Goal: Check status: Check status

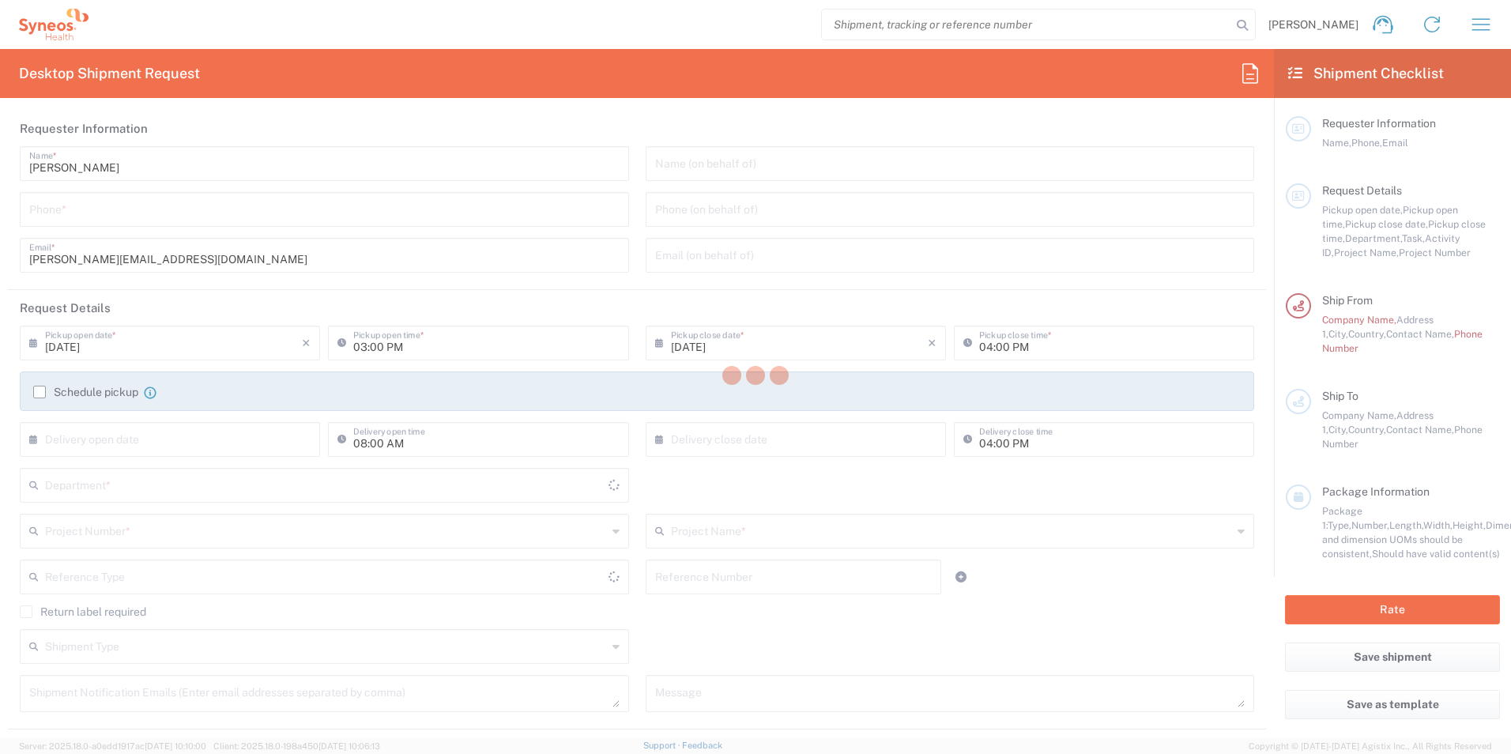
type input "3190"
type input "[GEOGRAPHIC_DATA]"
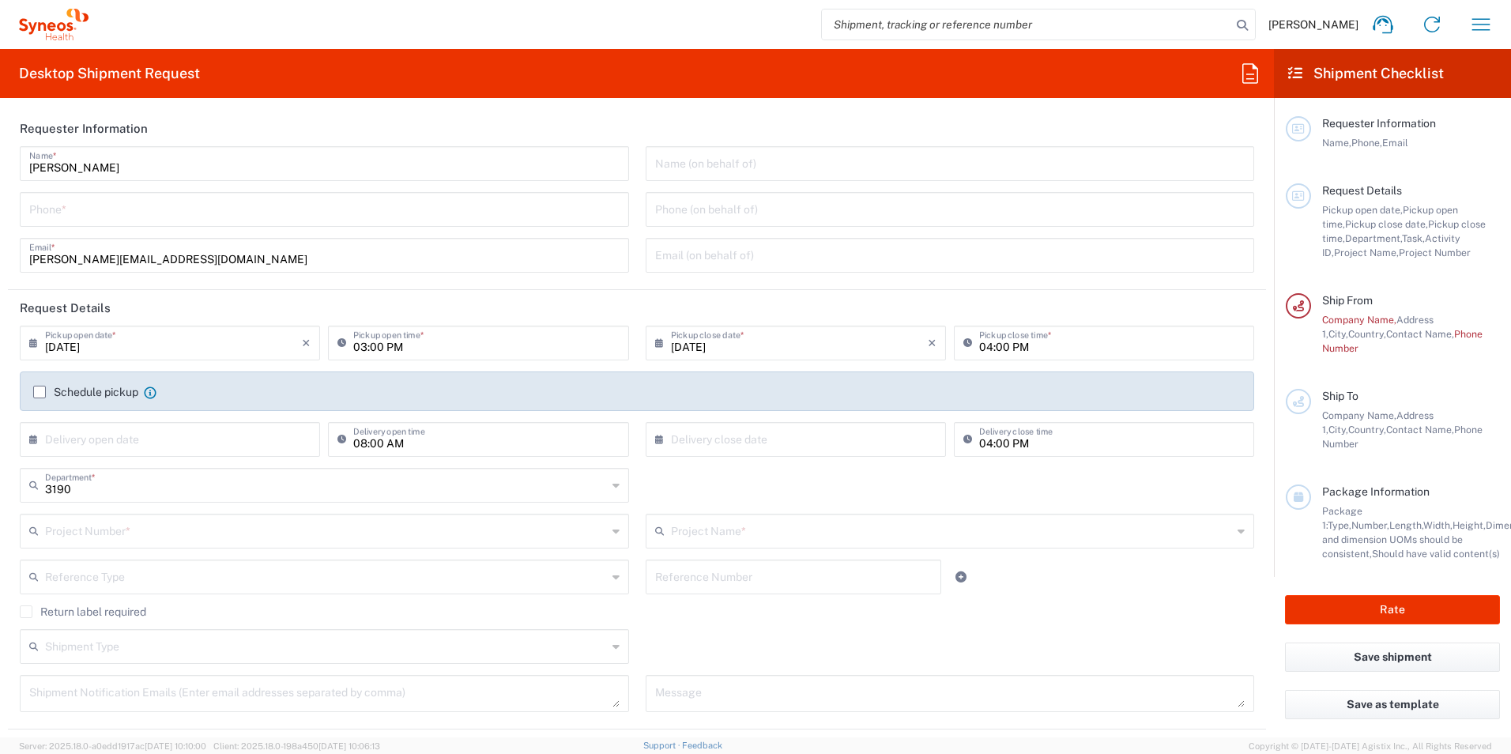
type input "[PERSON_NAME] Research Group Ltd-Macclesfield [GEOGRAPHIC_DATA]"
click at [1477, 21] on icon "button" at bounding box center [1480, 24] width 25 height 25
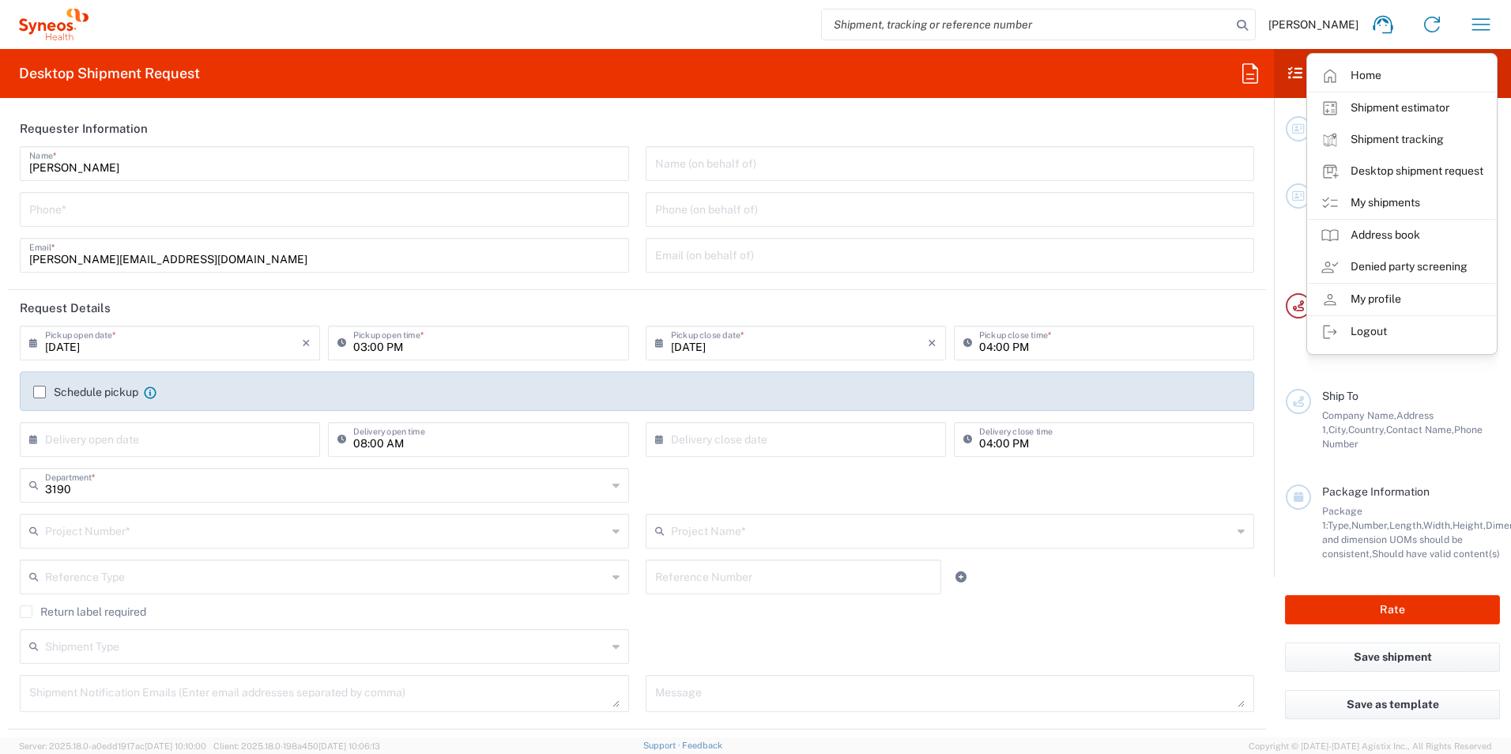
drag, startPoint x: 1395, startPoint y: 198, endPoint x: 888, endPoint y: 131, distance: 511.6
click at [1394, 198] on link "My shipments" at bounding box center [1402, 203] width 188 height 32
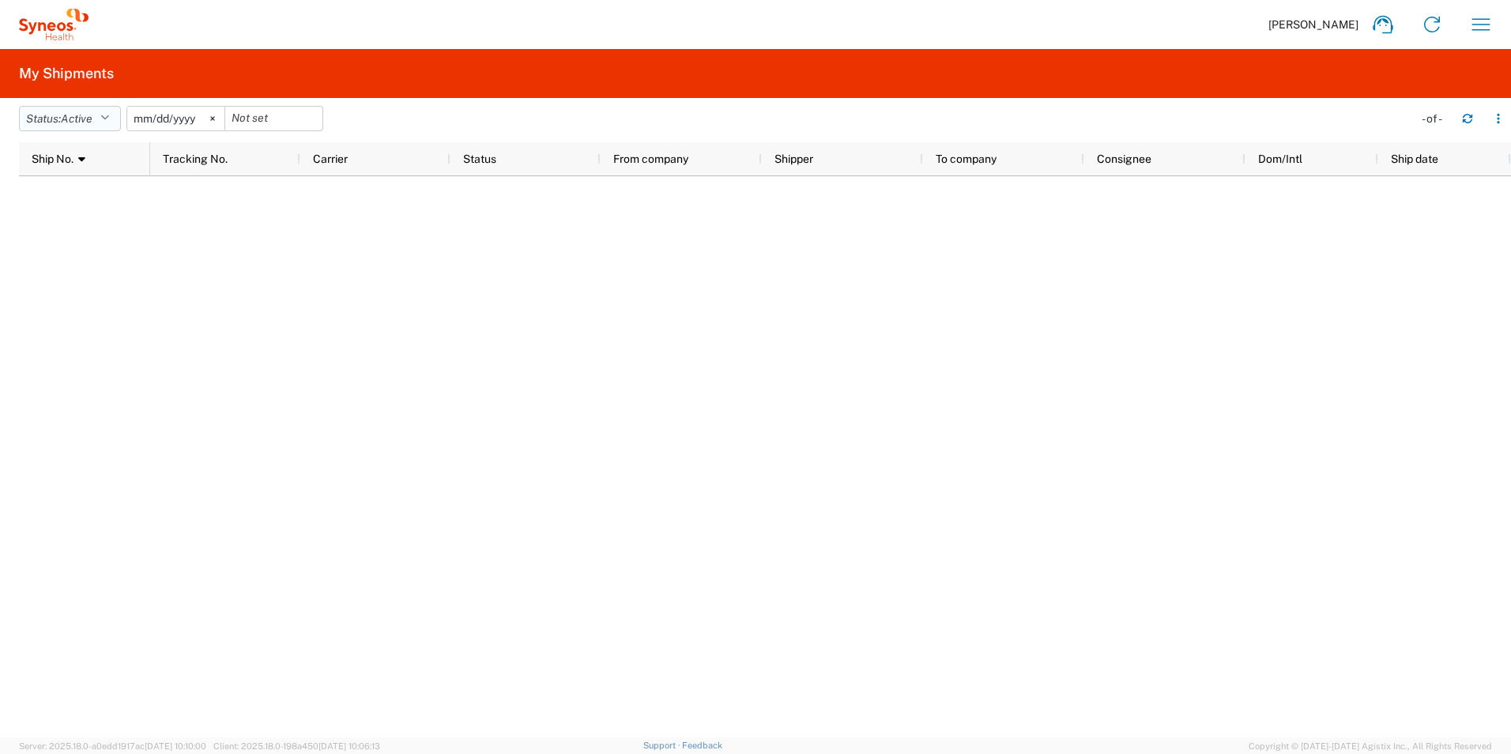
click at [83, 119] on span "Active" at bounding box center [77, 118] width 32 height 13
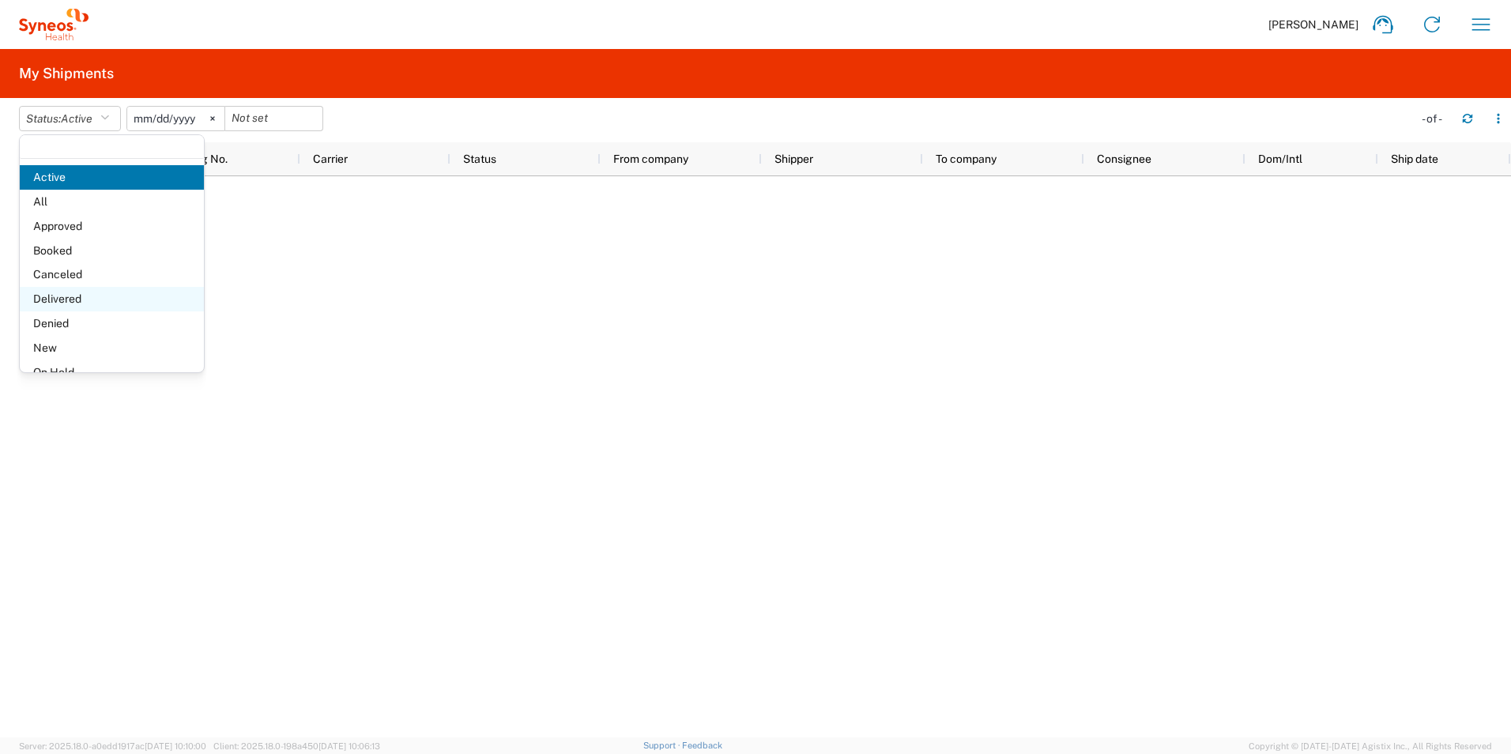
click at [86, 304] on span "Delivered" at bounding box center [112, 299] width 184 height 24
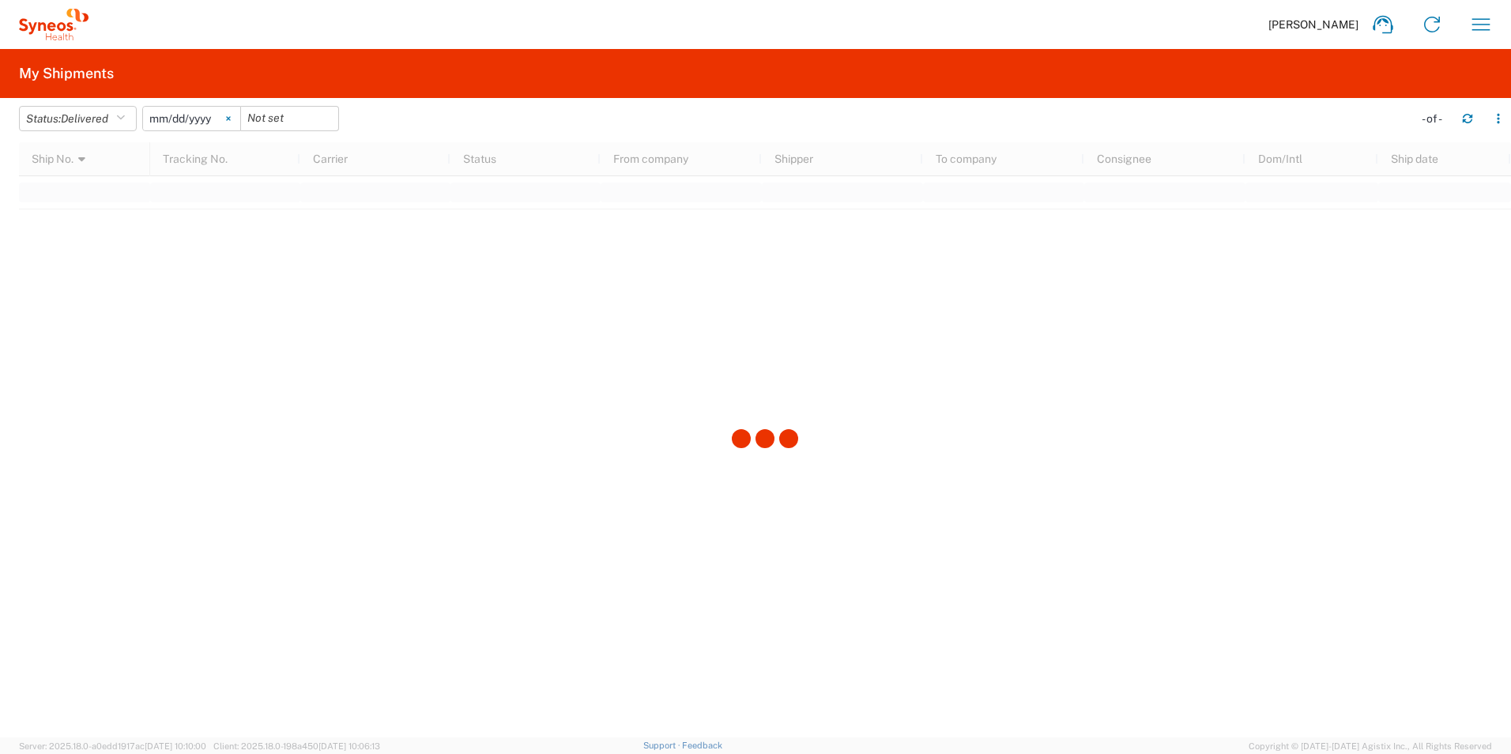
click at [230, 119] on icon at bounding box center [228, 119] width 4 height 4
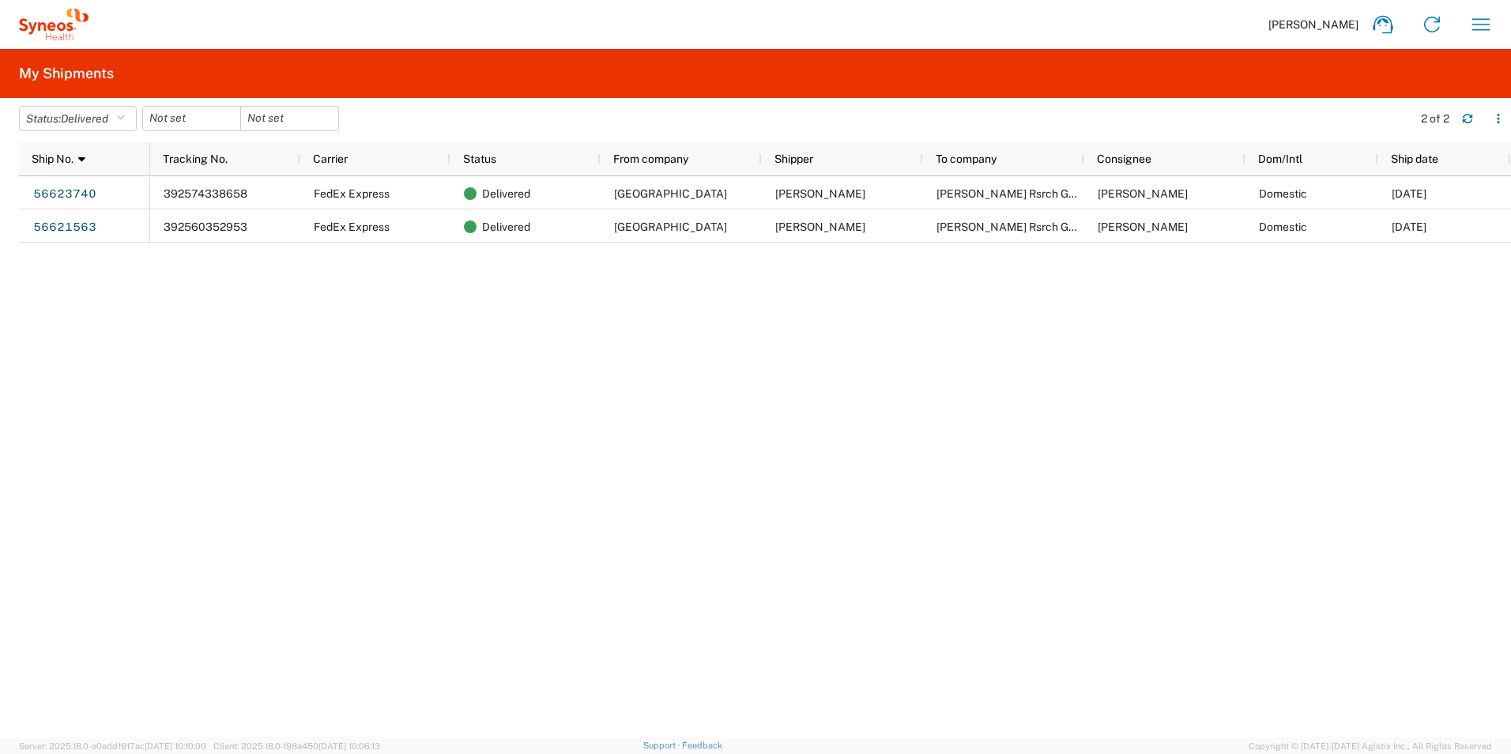
click at [638, 348] on div "392574338658 FedEx Express Delivered [GEOGRAPHIC_DATA] [PERSON_NAME] Rsrch Grp …" at bounding box center [830, 456] width 1360 height 561
